Goal: Navigation & Orientation: Find specific page/section

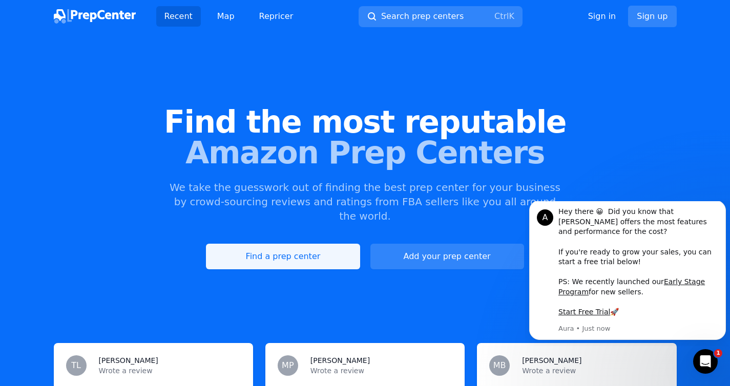
click at [326, 246] on link "Find a prep center" at bounding box center [283, 257] width 154 height 26
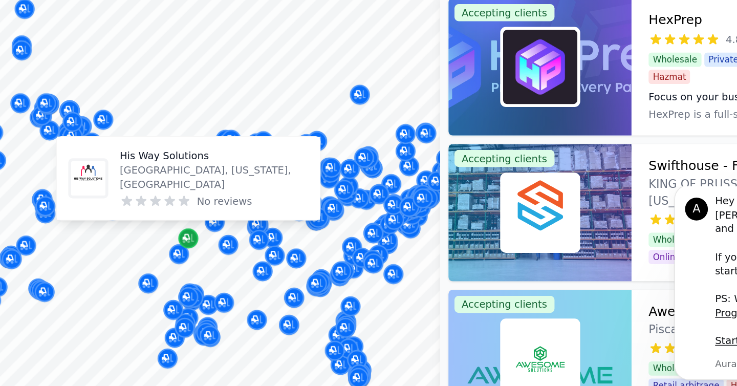
click at [191, 243] on icon "Map marker" at bounding box center [188, 238] width 8 height 10
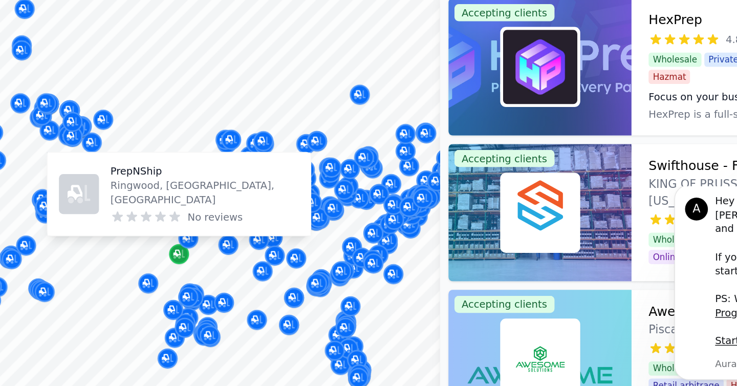
click at [179, 250] on icon "Map marker" at bounding box center [180, 249] width 5 height 5
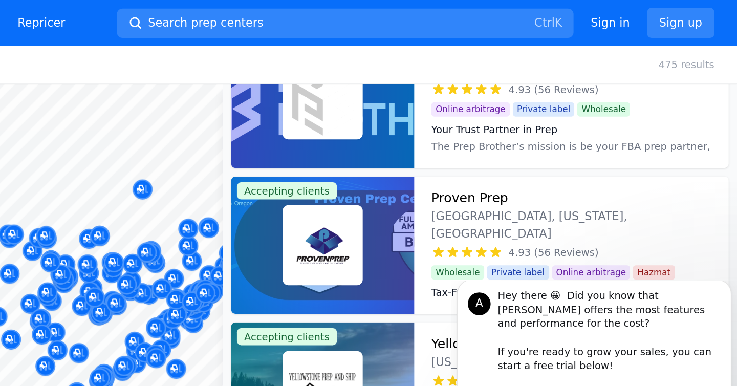
scroll to position [570, 0]
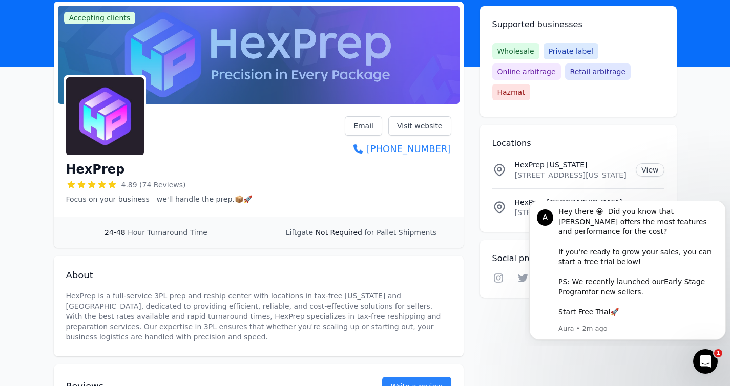
scroll to position [44, 0]
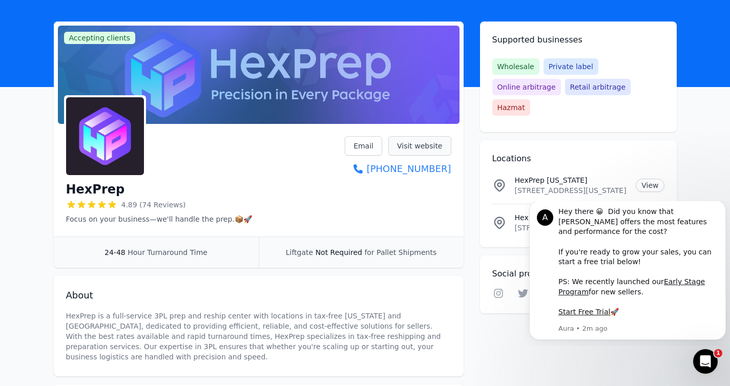
click at [408, 143] on link "Visit website" at bounding box center [419, 145] width 63 height 19
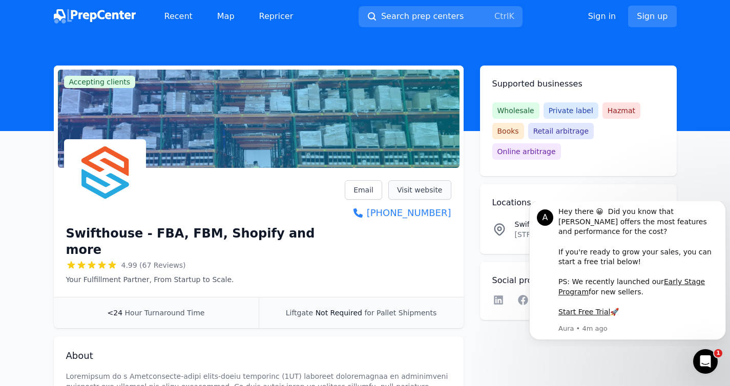
click at [416, 190] on link "Visit website" at bounding box center [419, 189] width 63 height 19
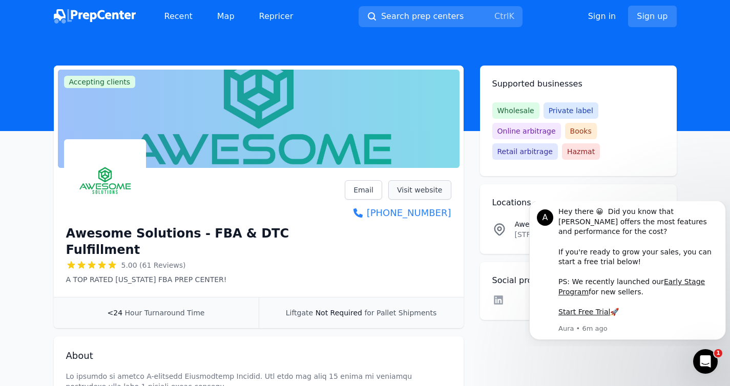
click at [411, 190] on link "Visit website" at bounding box center [419, 189] width 63 height 19
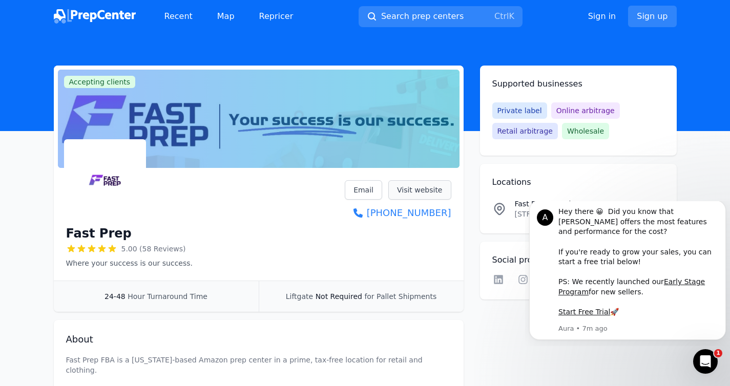
click at [427, 189] on link "Visit website" at bounding box center [419, 189] width 63 height 19
